Goal: Transaction & Acquisition: Subscribe to service/newsletter

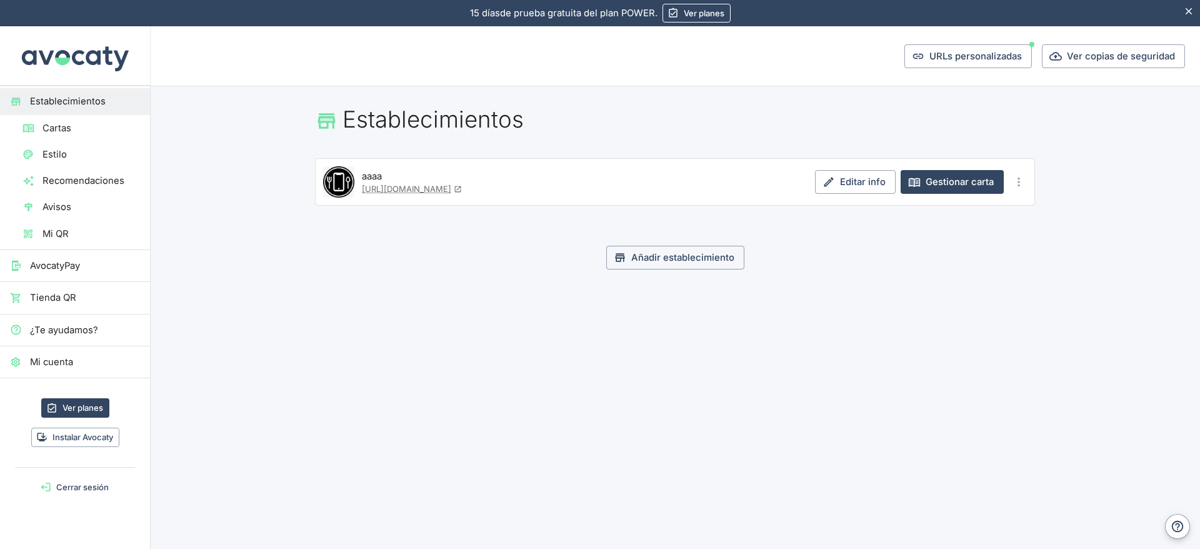
click at [95, 359] on span "Mi cuenta" at bounding box center [85, 362] width 110 height 14
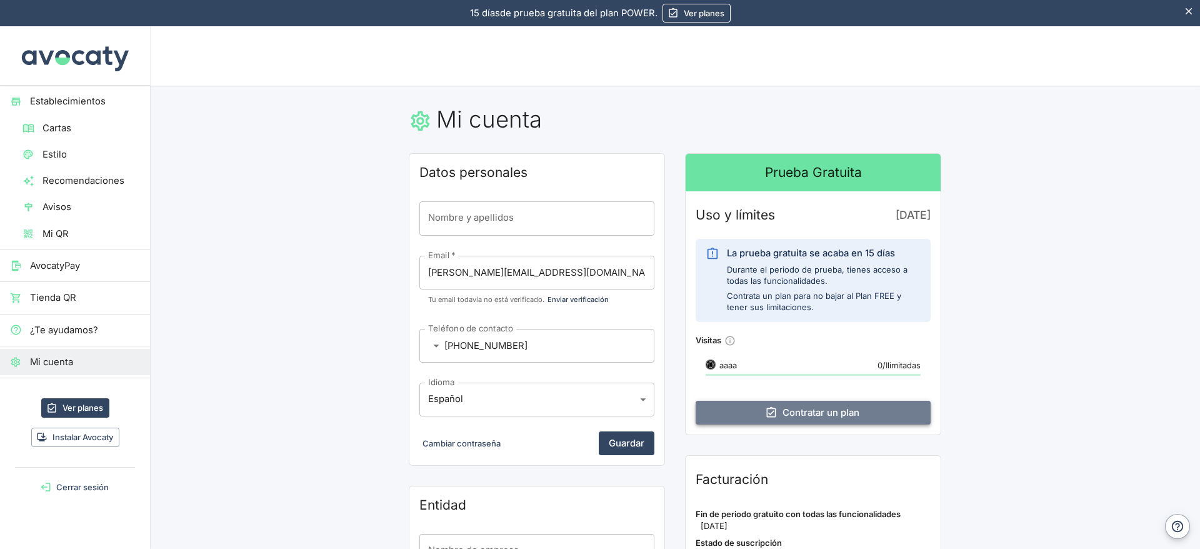
click at [779, 409] on link "Contratar un plan" at bounding box center [812, 413] width 235 height 24
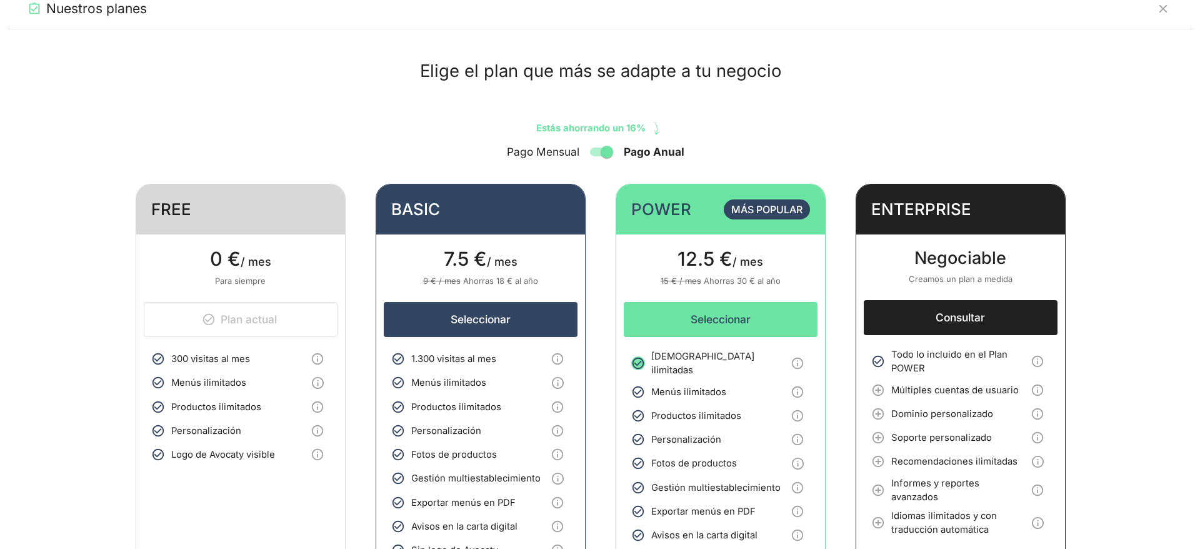
scroll to position [9, 0]
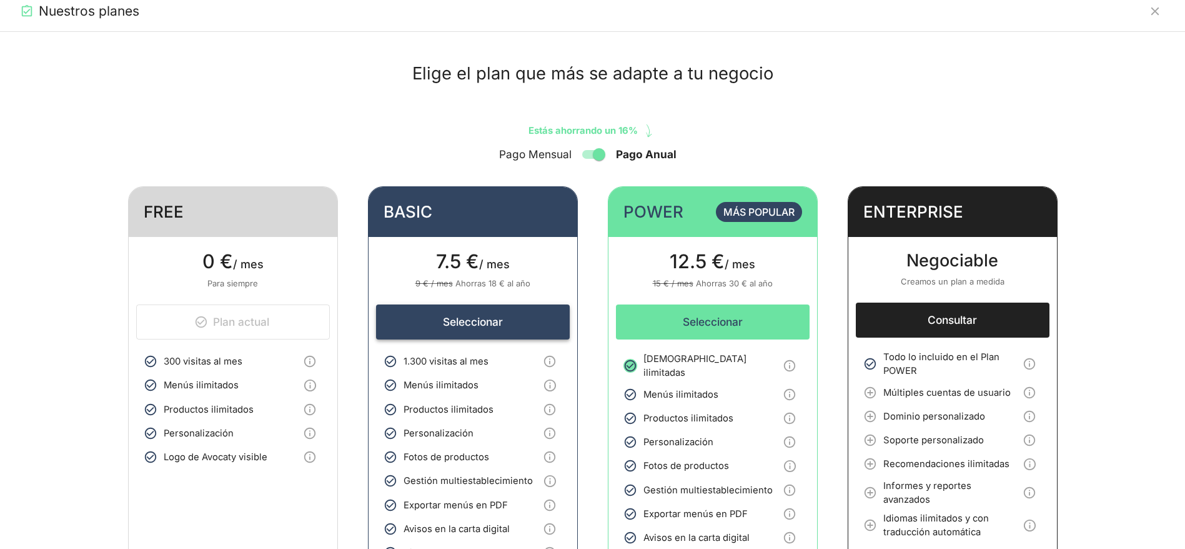
click at [494, 314] on button "Seleccionar" at bounding box center [473, 321] width 194 height 35
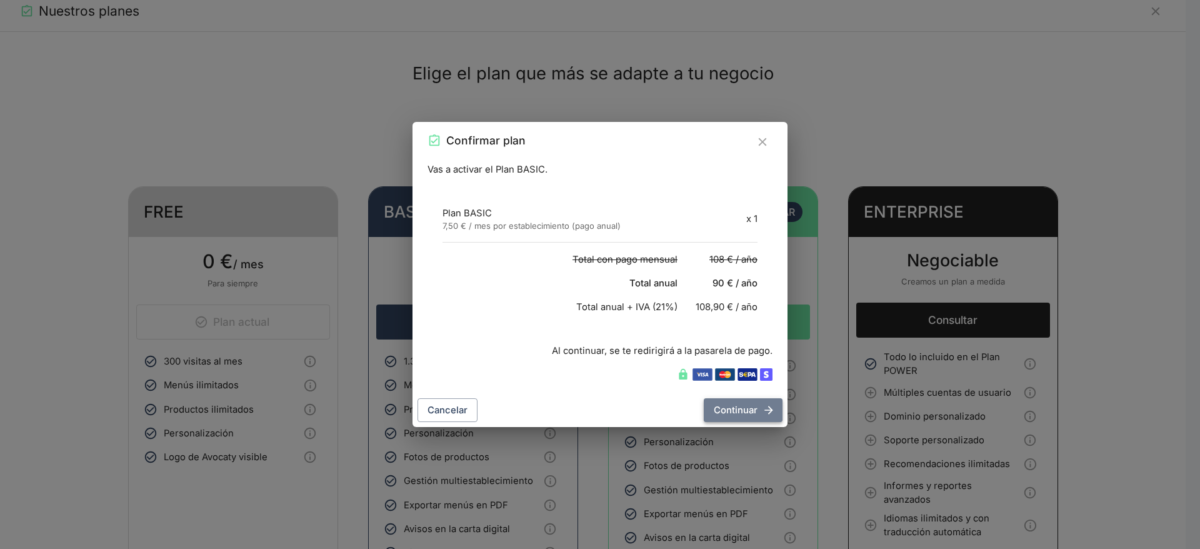
click at [731, 416] on button "Continuar" at bounding box center [743, 410] width 79 height 24
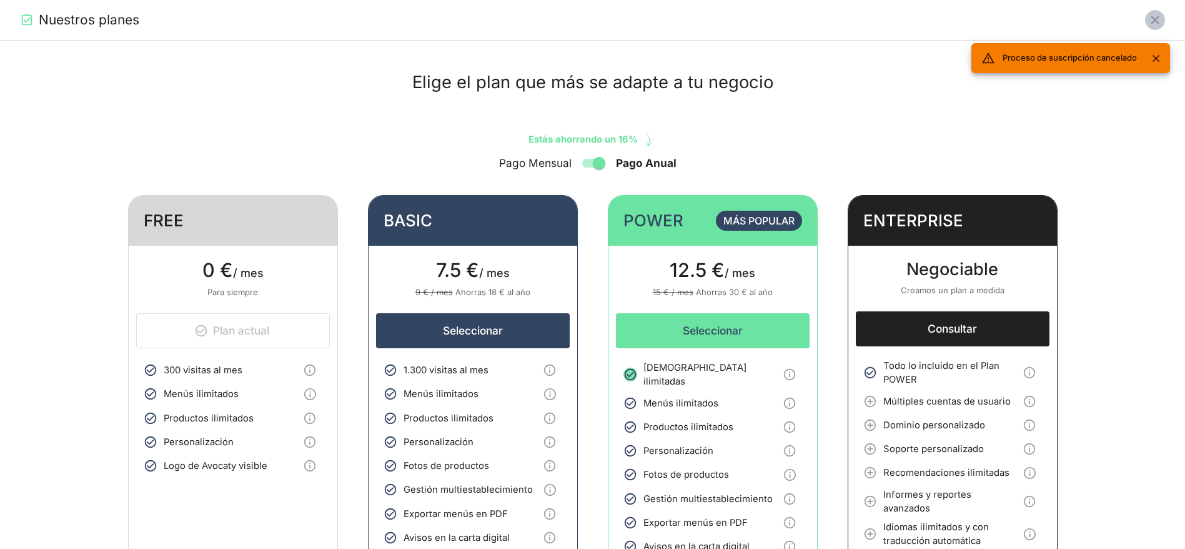
click at [1164, 17] on button "Cerrar" at bounding box center [1155, 20] width 20 height 20
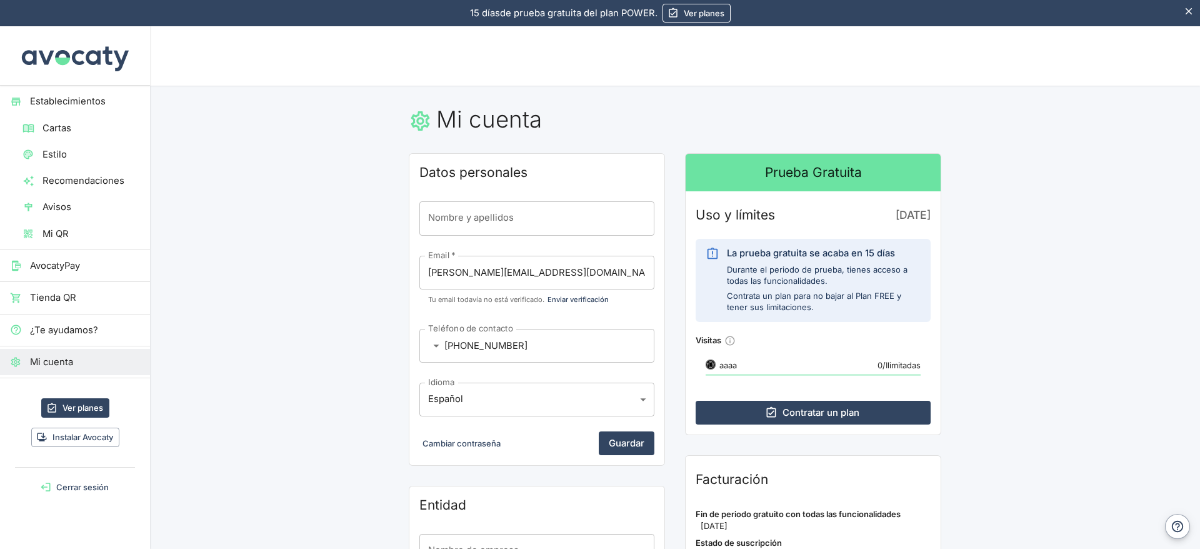
click at [62, 356] on span "Mi cuenta" at bounding box center [85, 362] width 110 height 14
